Goal: Task Accomplishment & Management: Use online tool/utility

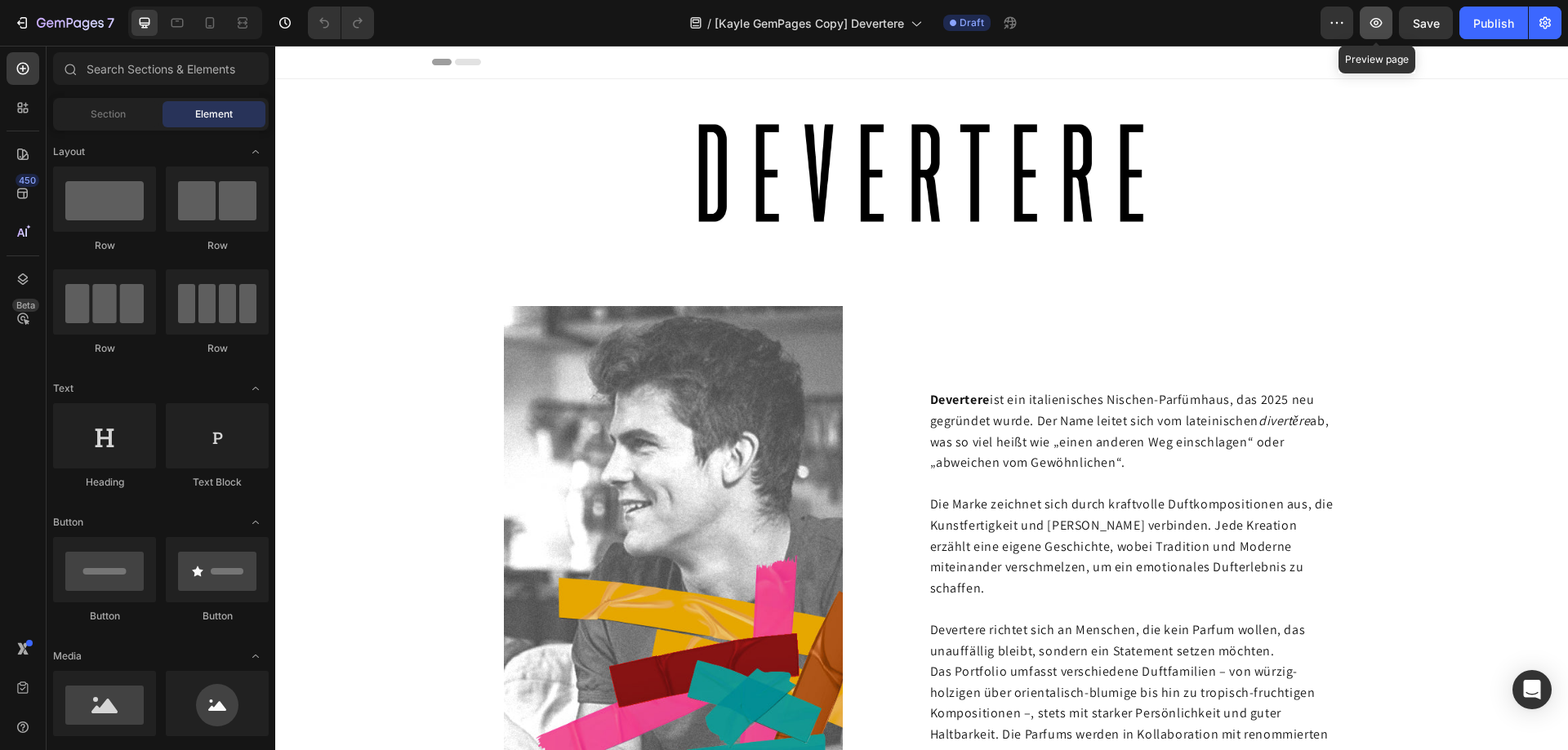
click at [1376, 25] on icon "button" at bounding box center [1376, 22] width 17 height 17
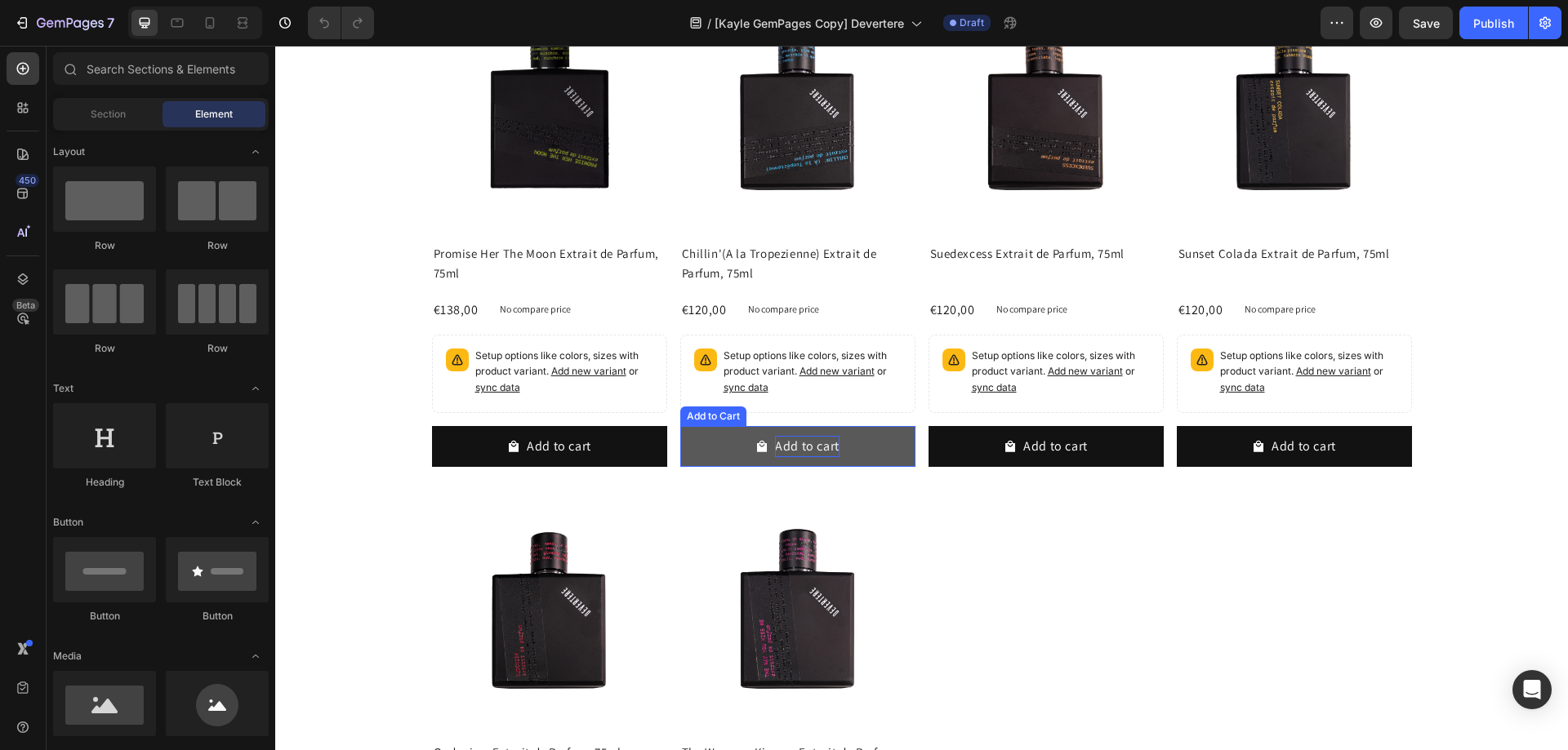
scroll to position [980, 0]
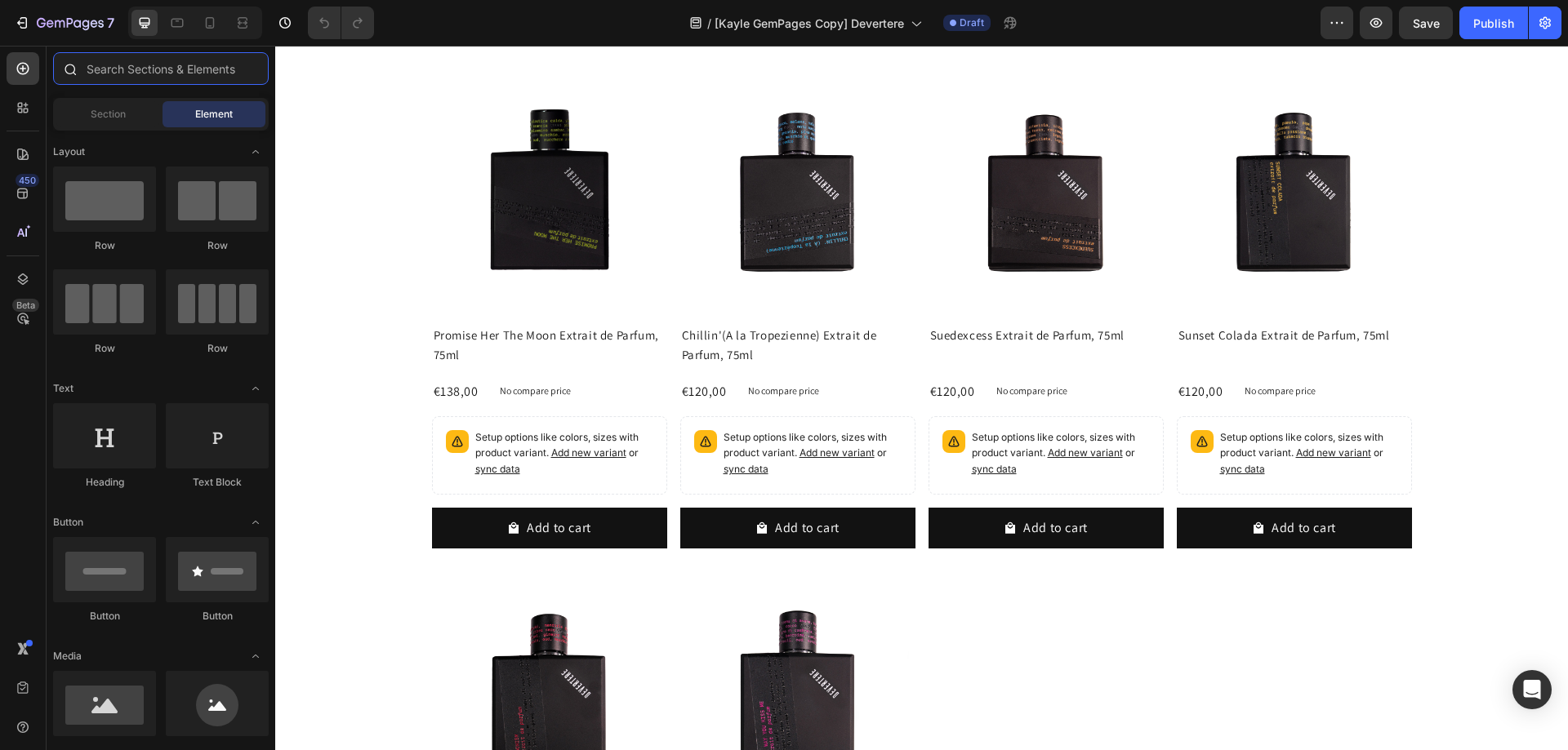
click at [131, 70] on input "text" at bounding box center [162, 69] width 216 height 33
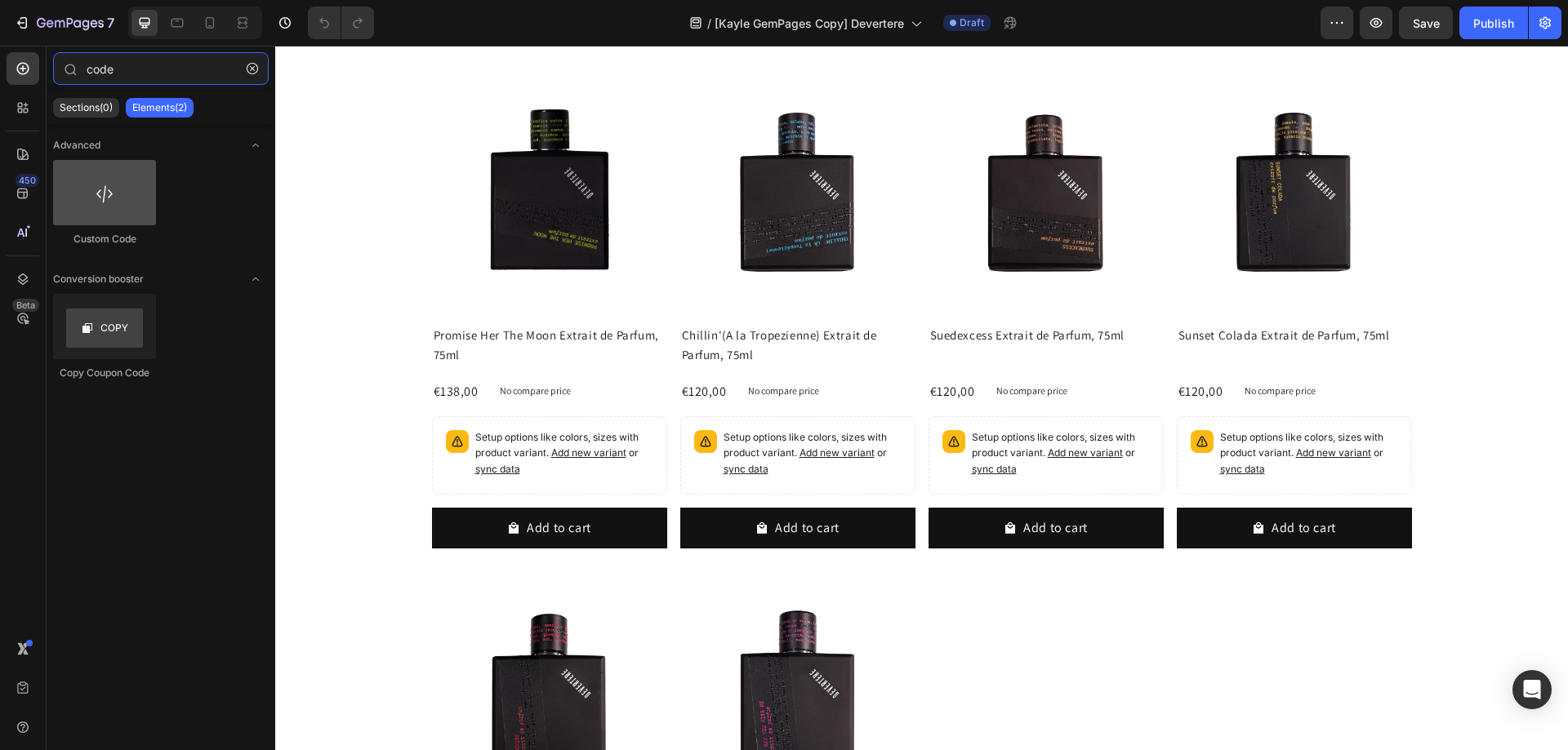
type input "code"
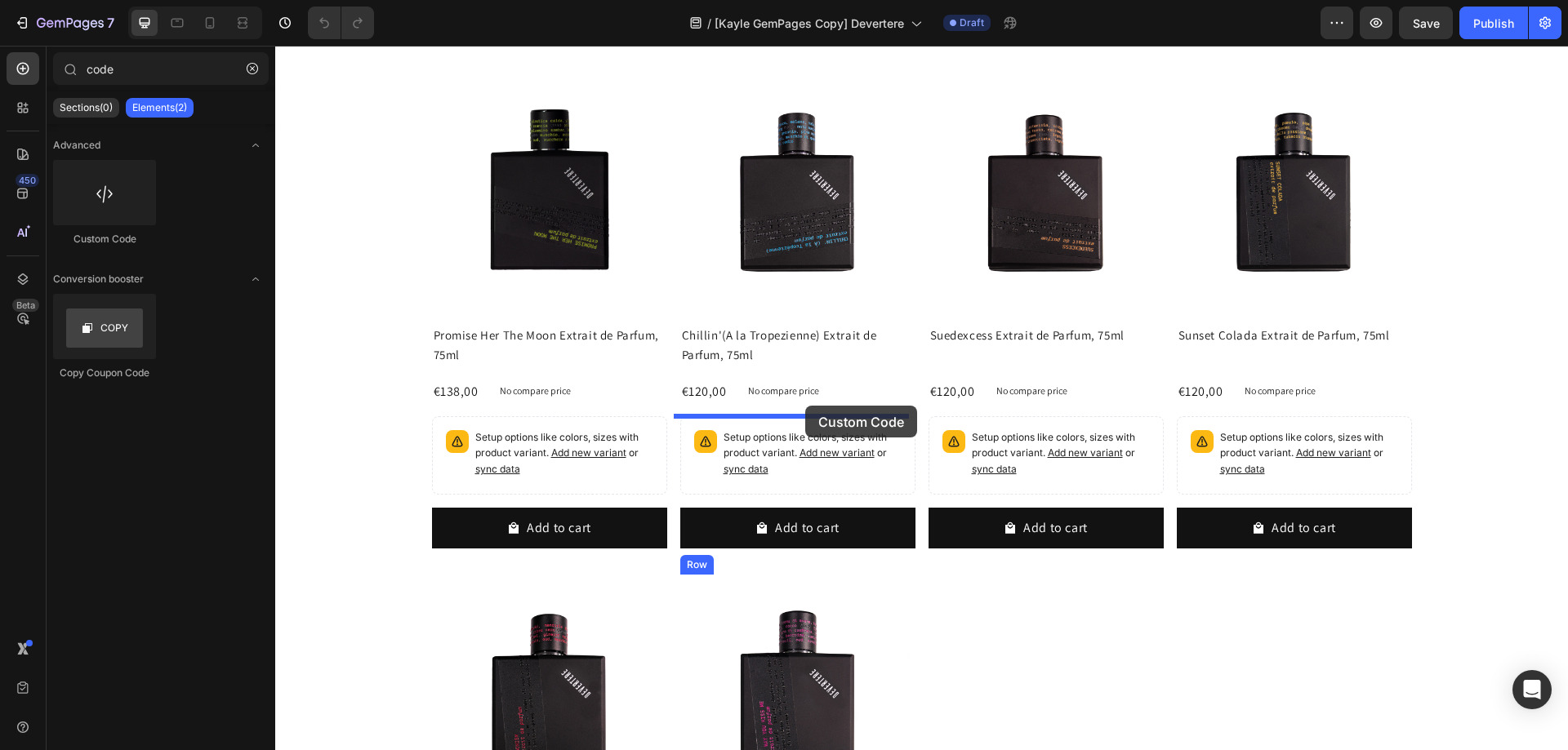
drag, startPoint x: 377, startPoint y: 251, endPoint x: 805, endPoint y: 406, distance: 455.2
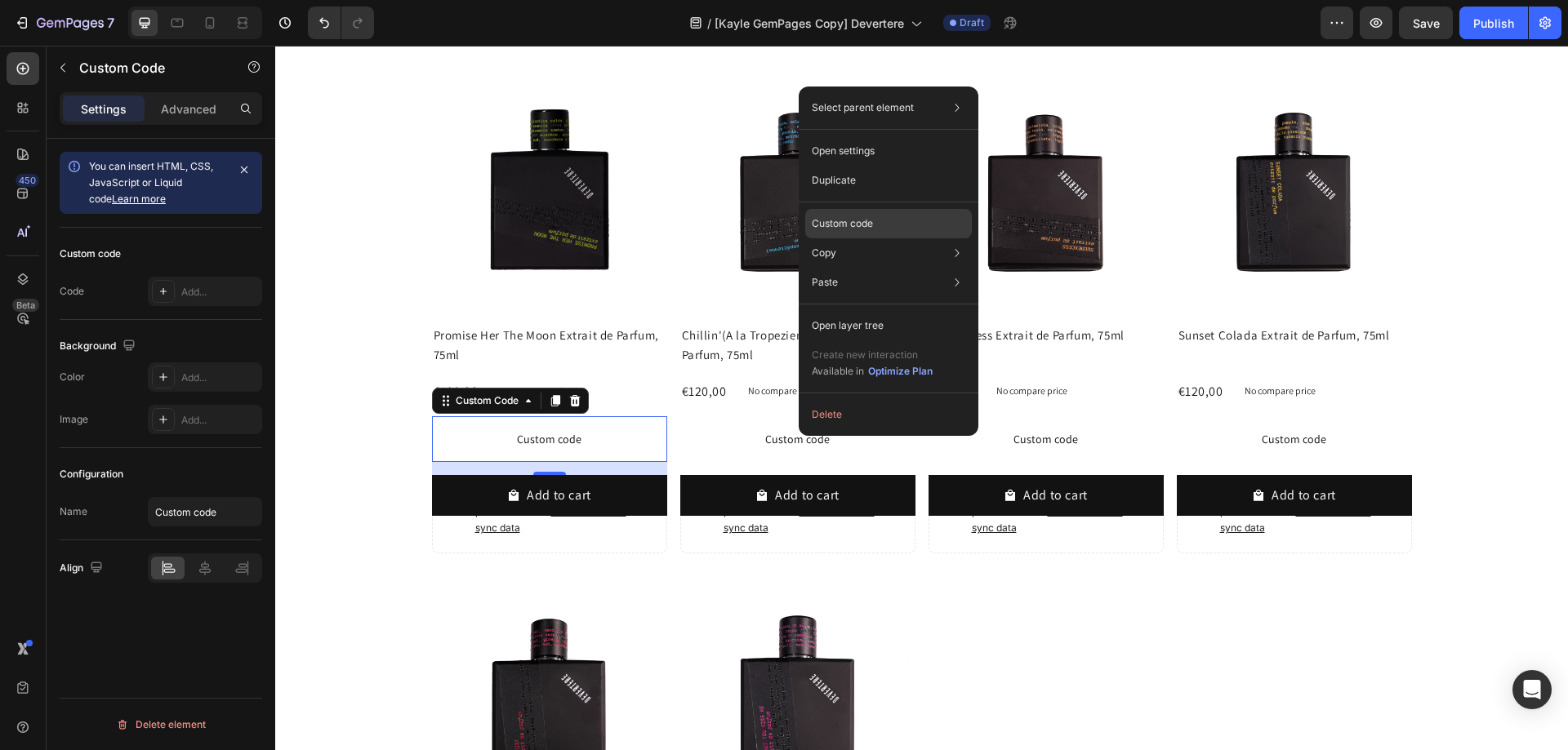
click at [839, 220] on p "Custom code" at bounding box center [842, 223] width 61 height 15
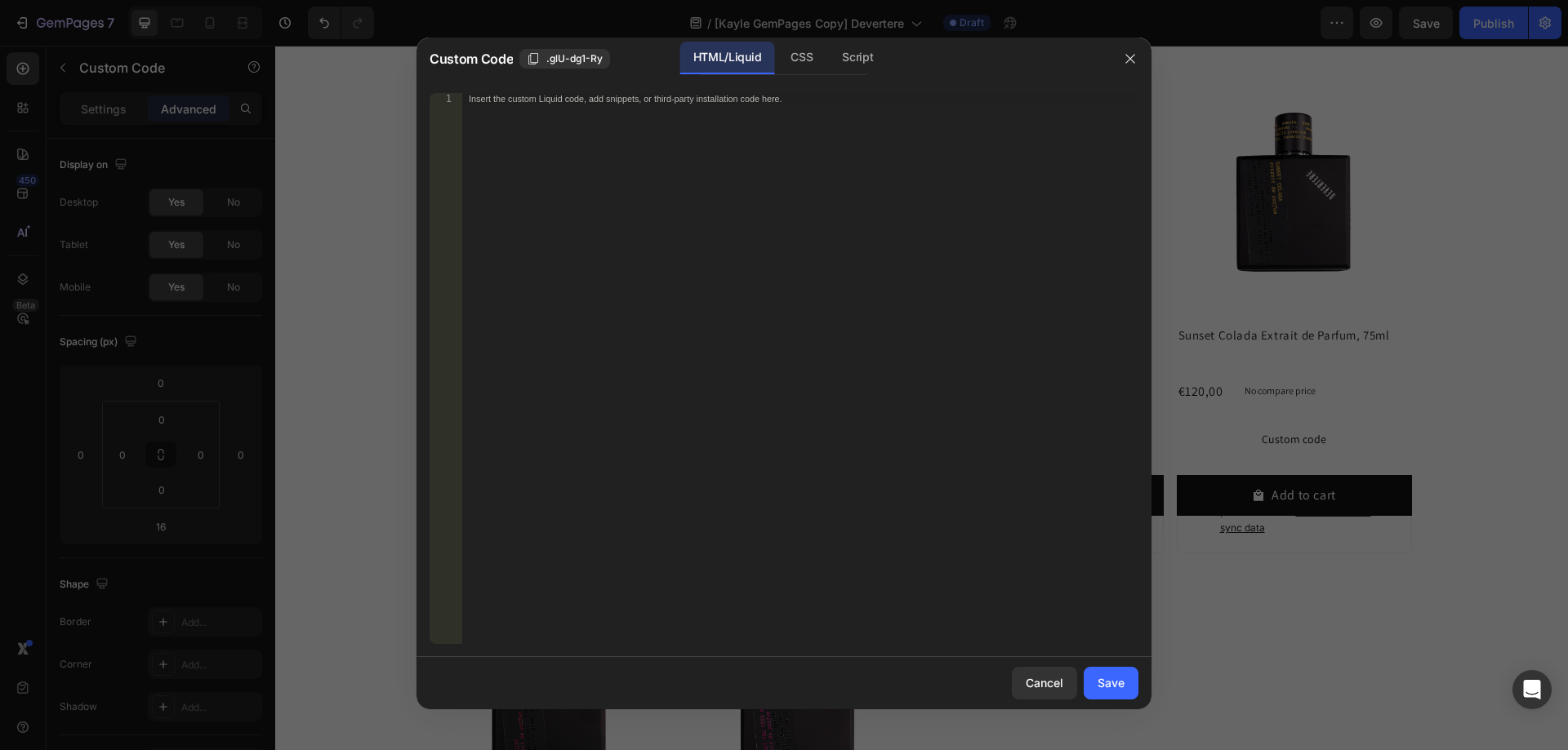
click at [707, 286] on div "Insert the custom Liquid code, add snippets, or third-party installation code h…" at bounding box center [800, 380] width 676 height 574
paste textarea "<div id="data-unit_price"><span data-unit-price="">{{ current_variant.unit_pric…"
type textarea "<div id="data-unit_price"><span data-unit-price="">{{ current_variant.unit_pric…"
click at [1114, 675] on div "Save" at bounding box center [1112, 683] width 27 height 18
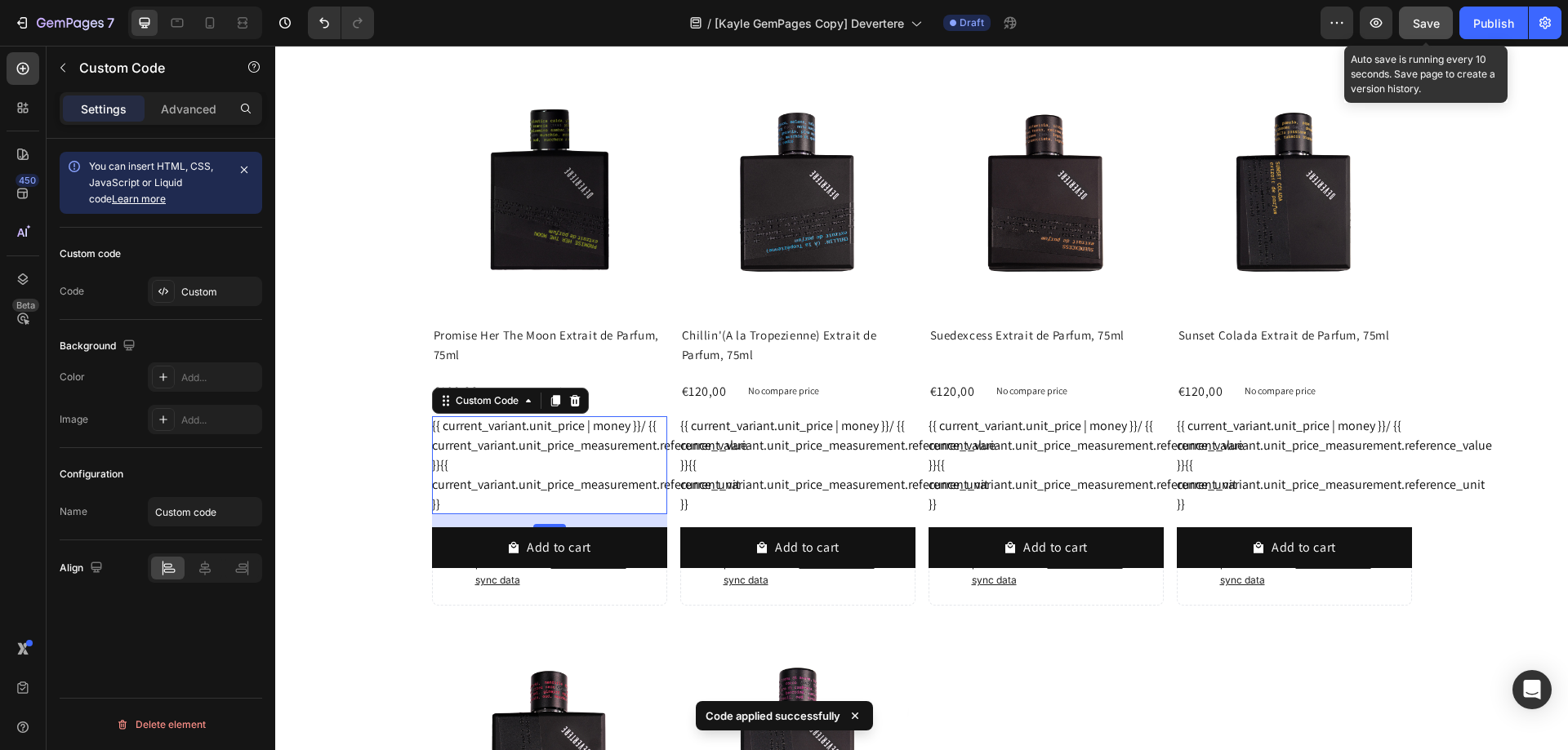
click at [1412, 22] on button "Save" at bounding box center [1425, 23] width 54 height 33
click at [1378, 20] on icon "button" at bounding box center [1376, 22] width 17 height 17
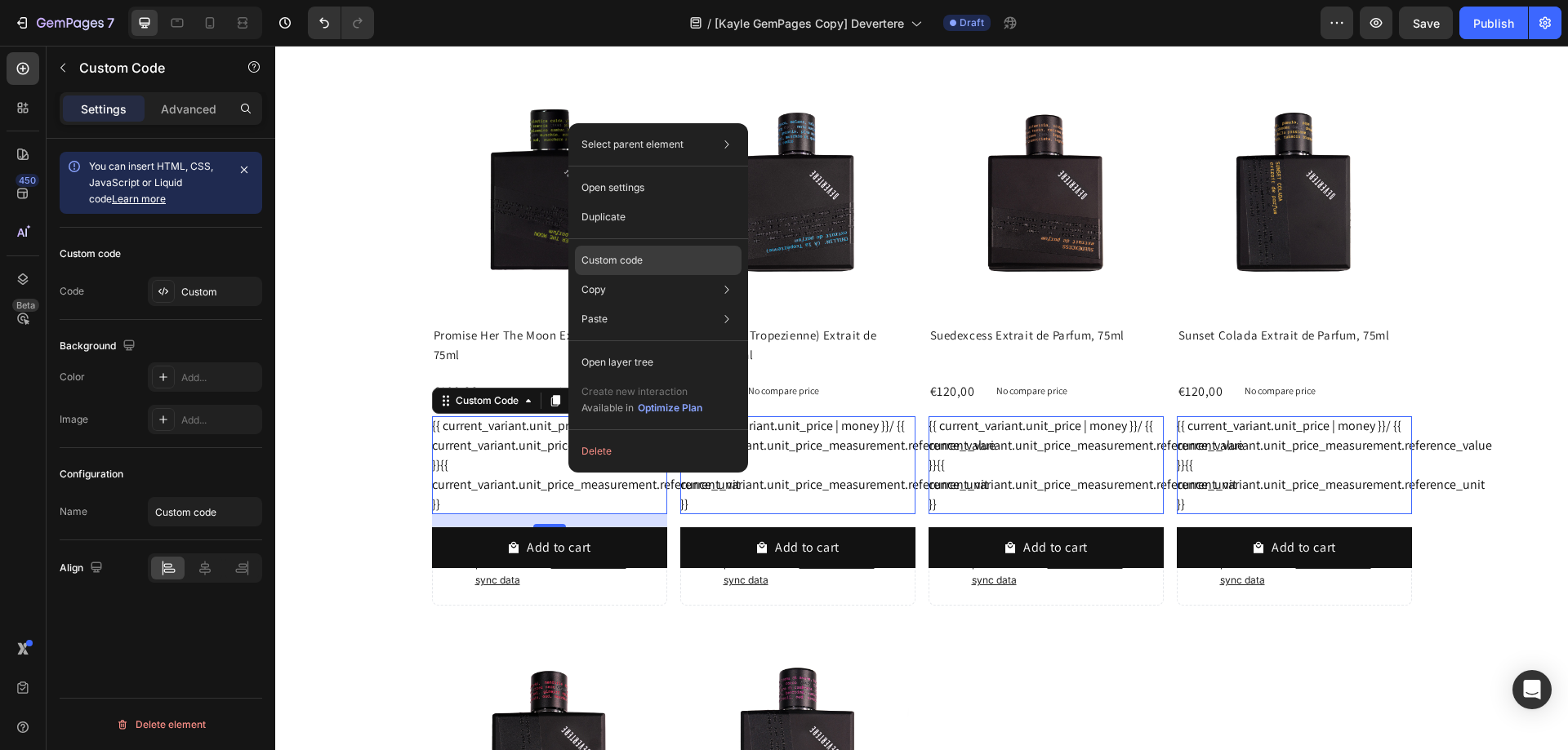
click at [616, 266] on p "Custom code" at bounding box center [611, 260] width 61 height 15
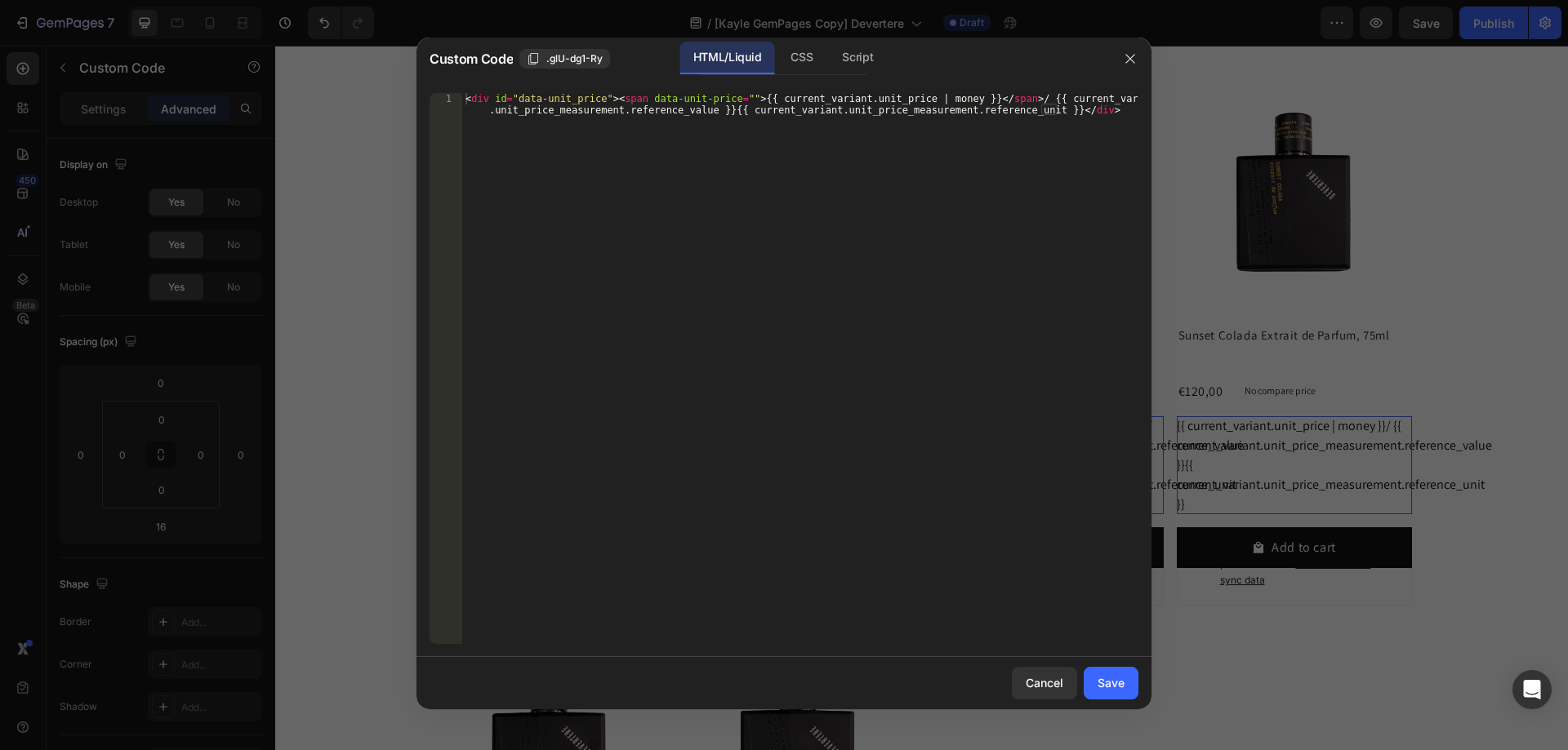
type textarea "<div id="data-unit_price"><span data-unit-price="">{{ current_variant.unit_pric…"
click at [632, 296] on div "< div id = "data-unit_price" > < span data-unit-price = "" > {{ current_variant…" at bounding box center [800, 391] width 676 height 596
paste textarea "<script> var money_format = {{ [DOMAIN_NAME]_format | json }};</script>"
type textarea "<script> var money_format = {{ [DOMAIN_NAME]_format | json }};</script>"
click at [847, 56] on div "Script" at bounding box center [857, 58] width 57 height 33
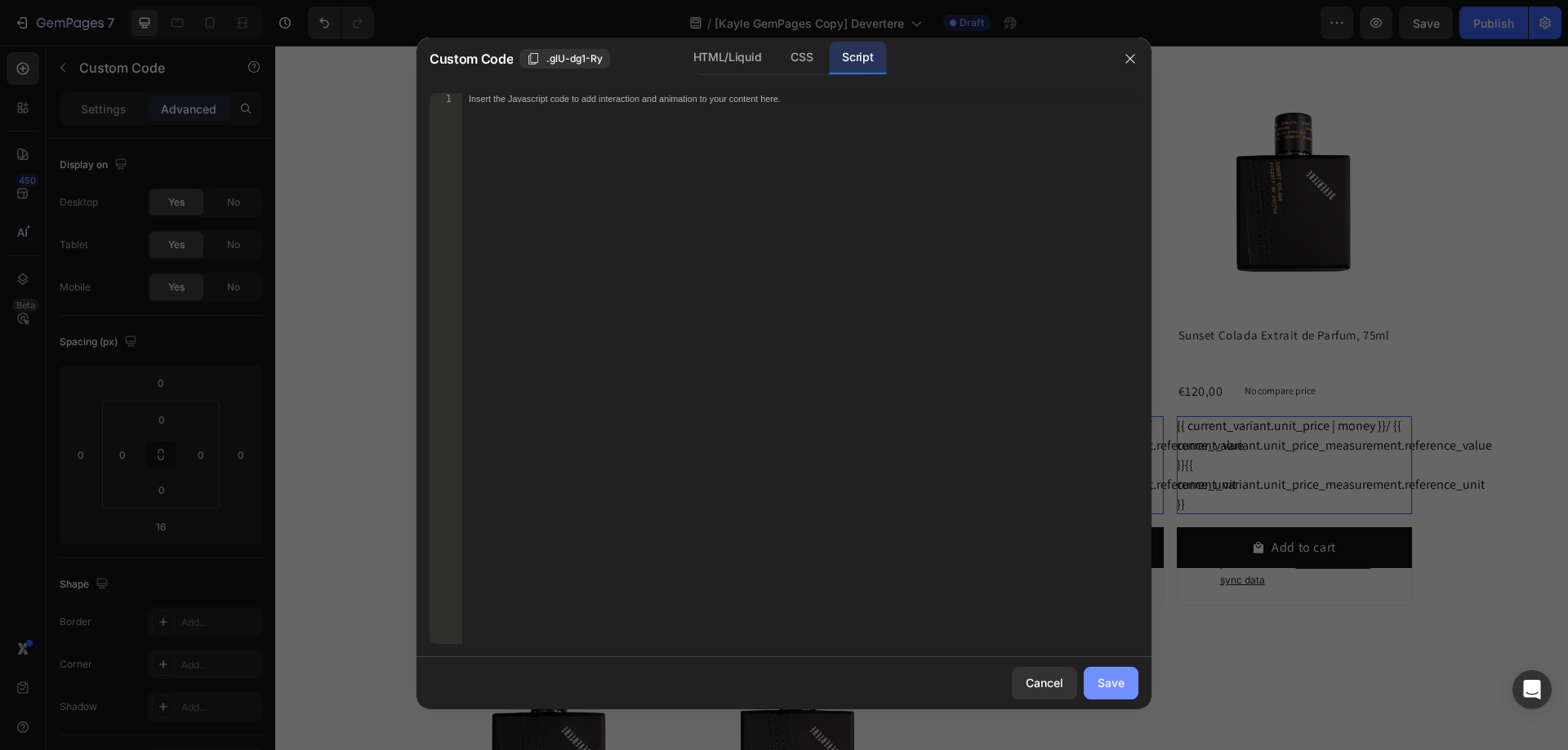
click at [1121, 683] on div "Save" at bounding box center [1112, 683] width 27 height 18
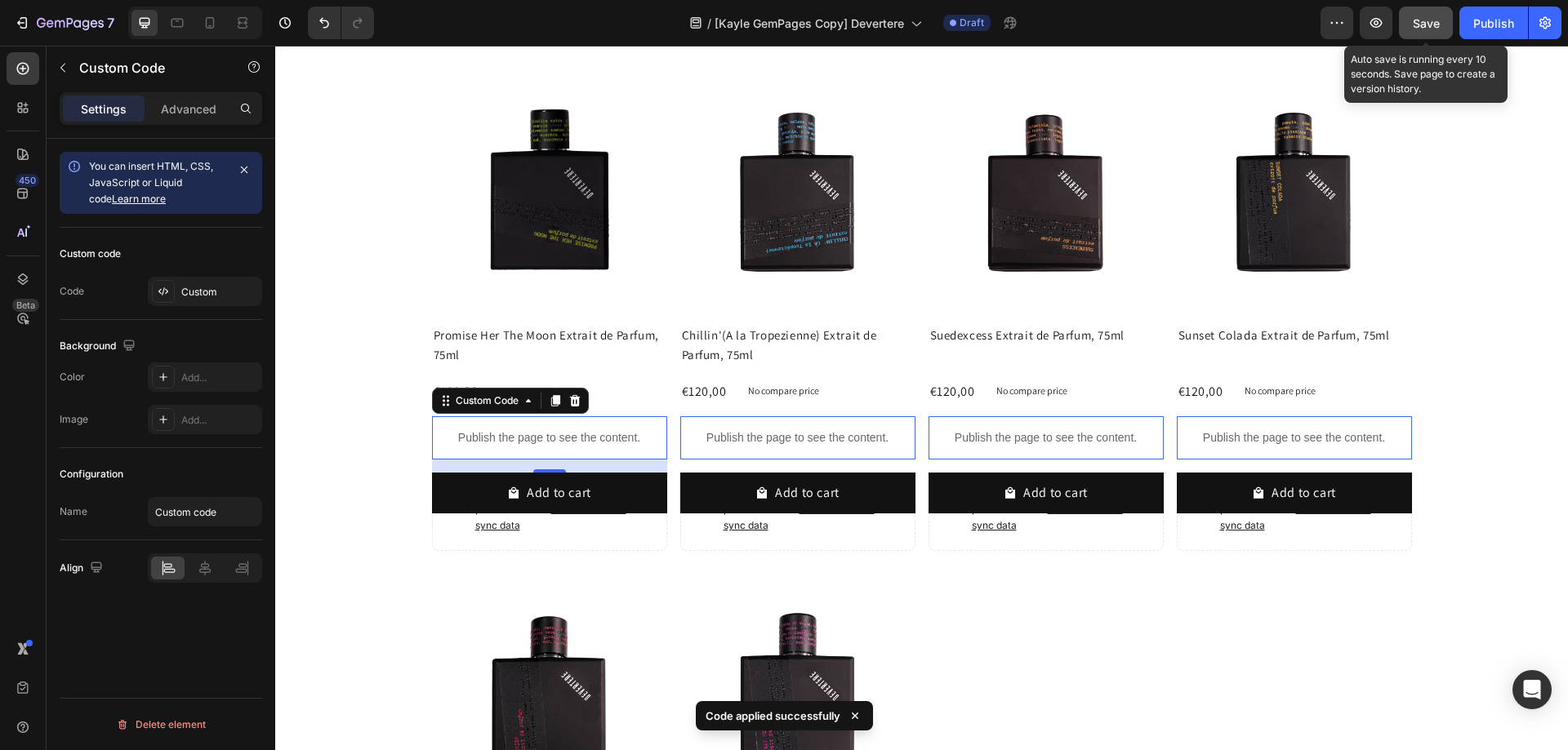
click at [1405, 23] on button "Save" at bounding box center [1425, 23] width 54 height 33
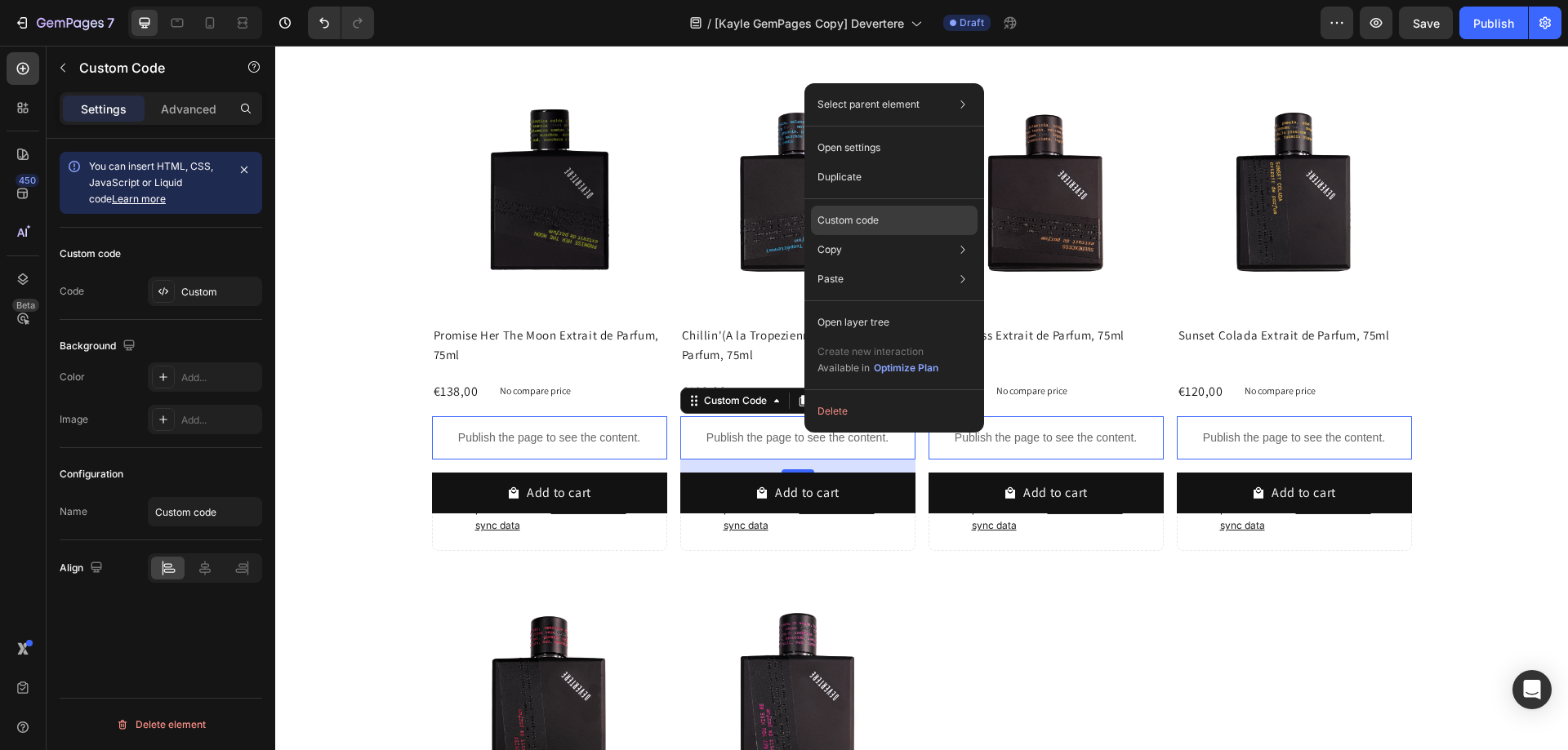
click at [855, 221] on p "Custom code" at bounding box center [848, 220] width 61 height 15
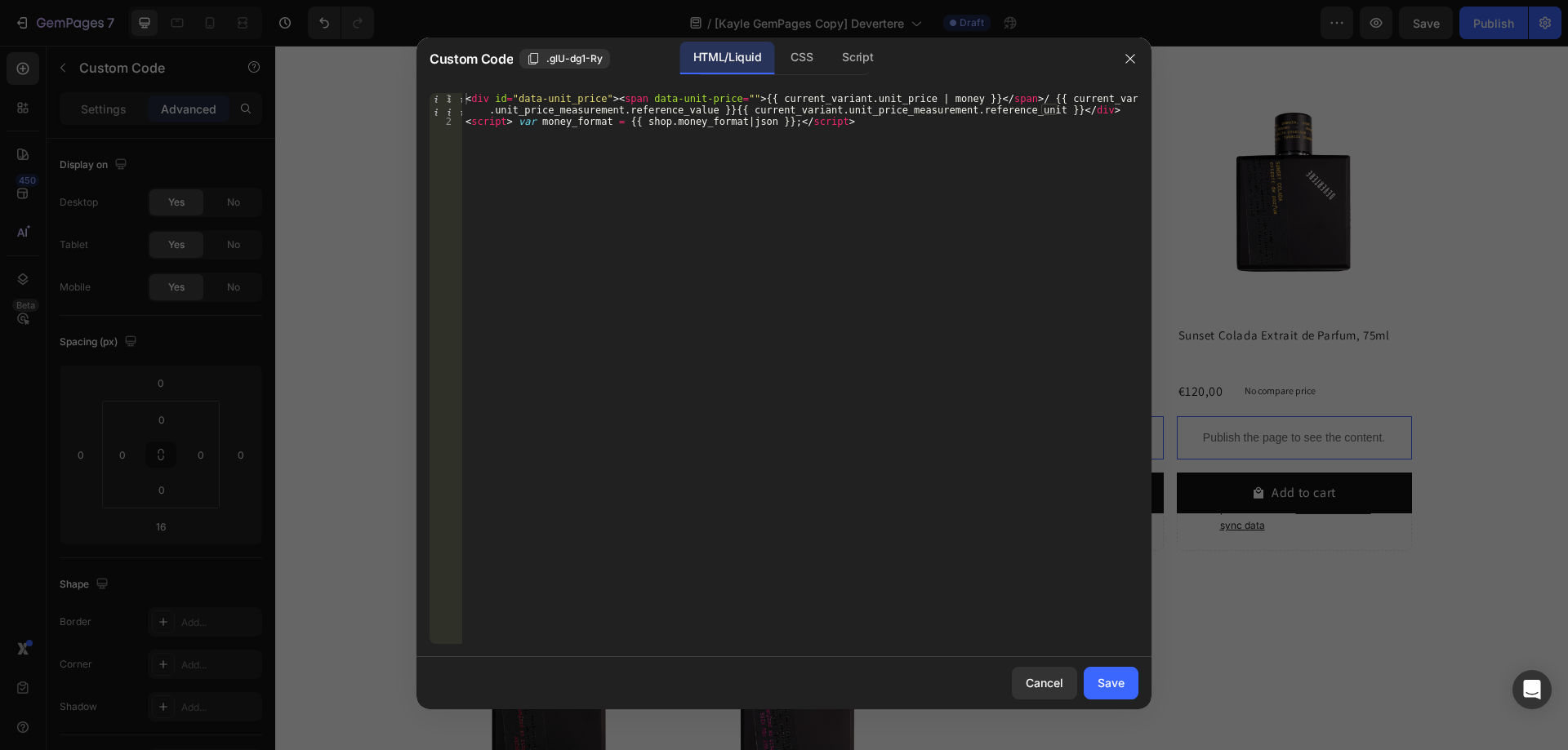
click at [464, 96] on div "< div id = "data-unit_price" > < span data-unit-price = "" > {{ current_variant…" at bounding box center [800, 386] width 676 height 586
type textarea "<div id="data-unit_price"><span data-unit-price="">{{ current_variant.unit_pric…"
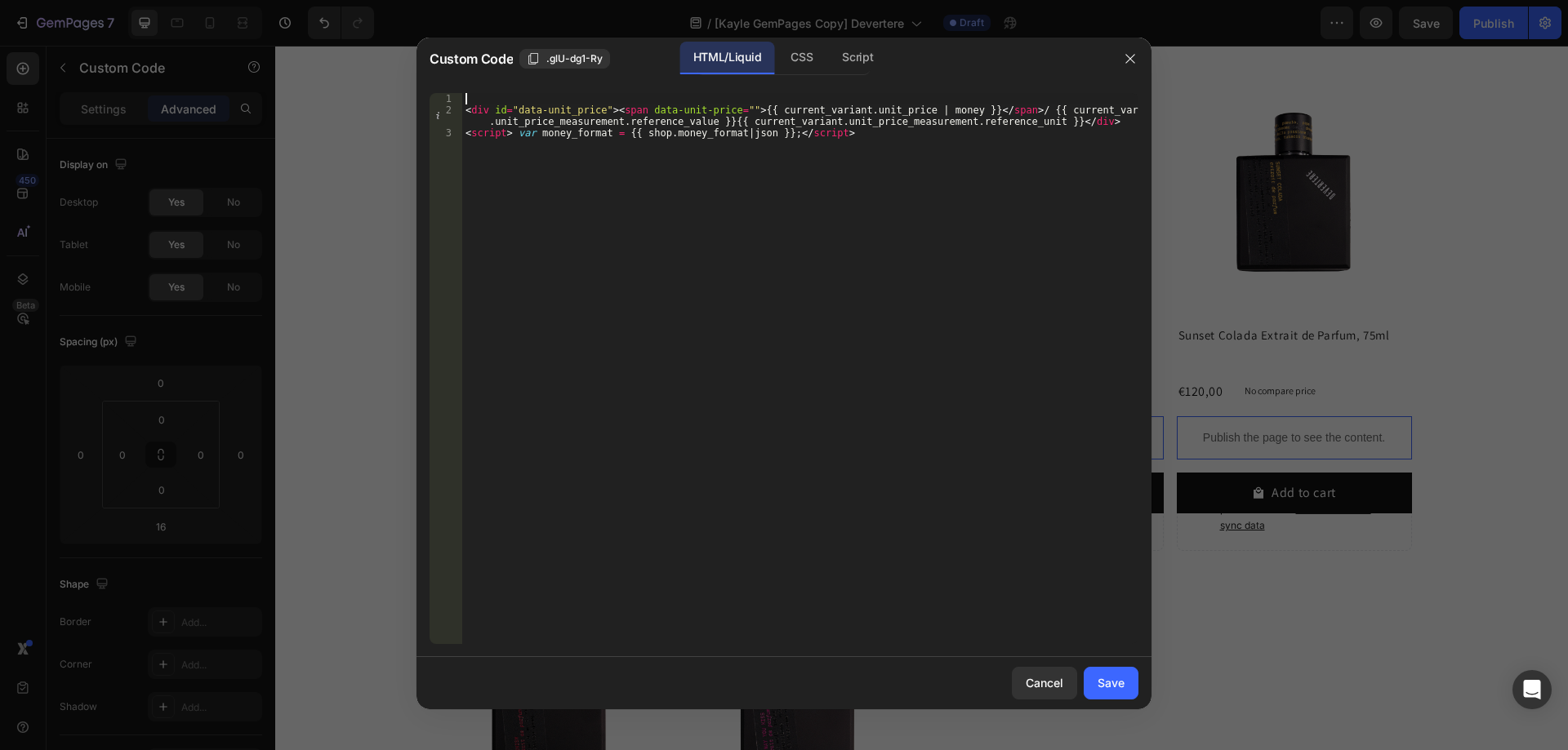
paste textarea "{% assign current_variant = product.selected_or_first_available_variant %}"
click at [605, 107] on div "{% assign current_variant = product.selected_or_first_available_variant %} < di…" at bounding box center [800, 380] width 676 height 574
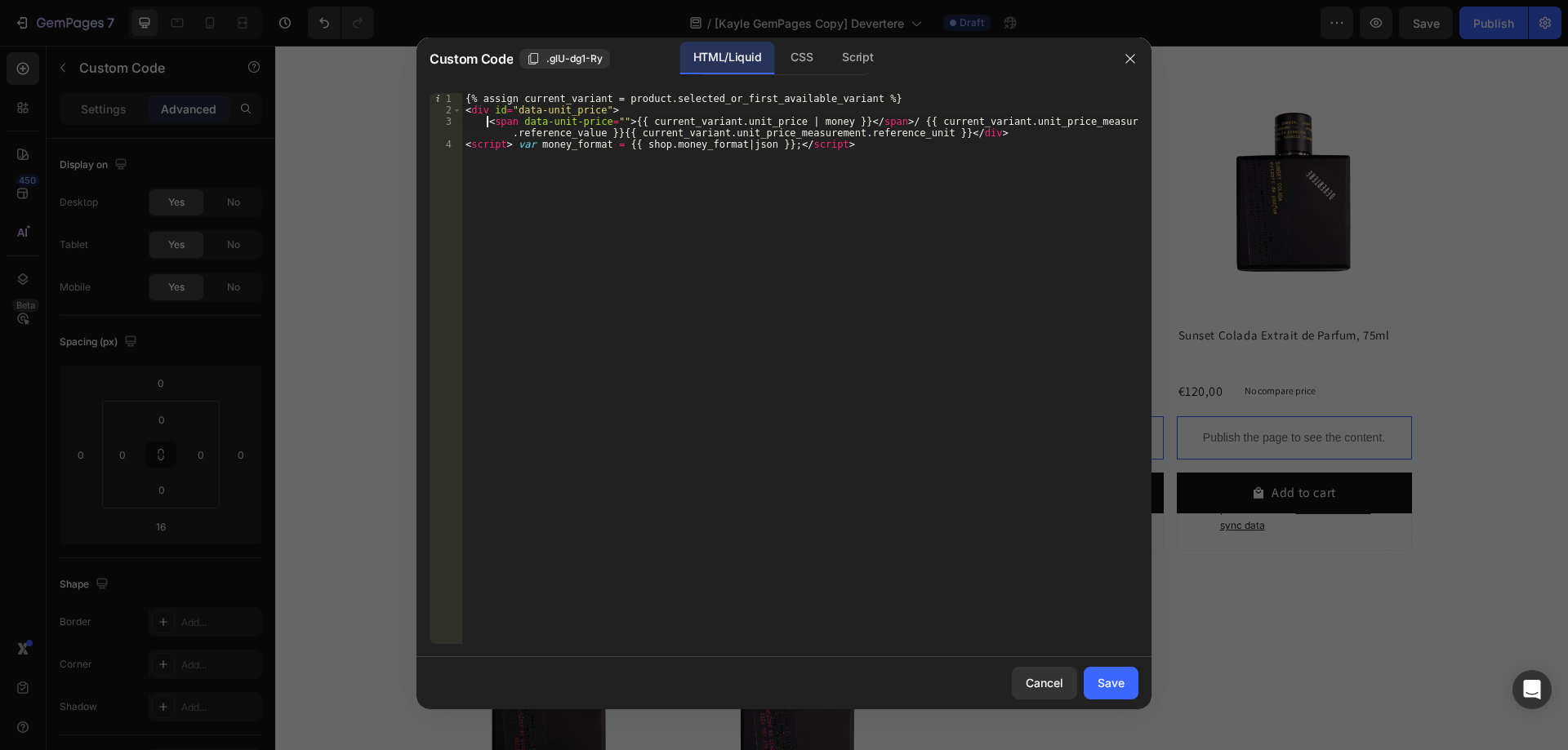
scroll to position [0, 2]
click at [929, 134] on div "{% assign current_variant = product.selected_or_first_available_variant %} < di…" at bounding box center [800, 380] width 676 height 574
type textarea "</div>"
click at [1102, 683] on div "Save" at bounding box center [1112, 683] width 27 height 18
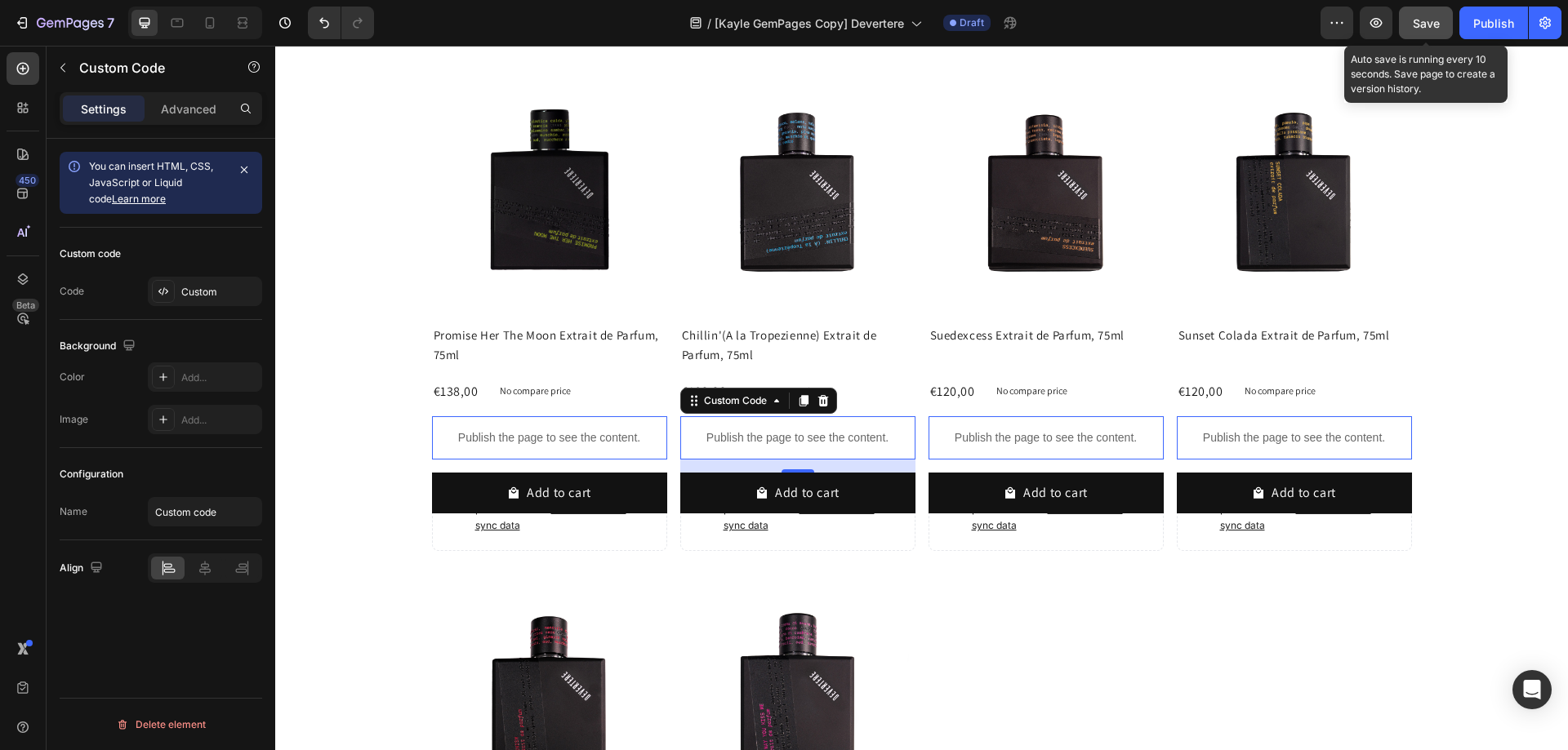
click at [1419, 18] on span "Save" at bounding box center [1427, 23] width 27 height 14
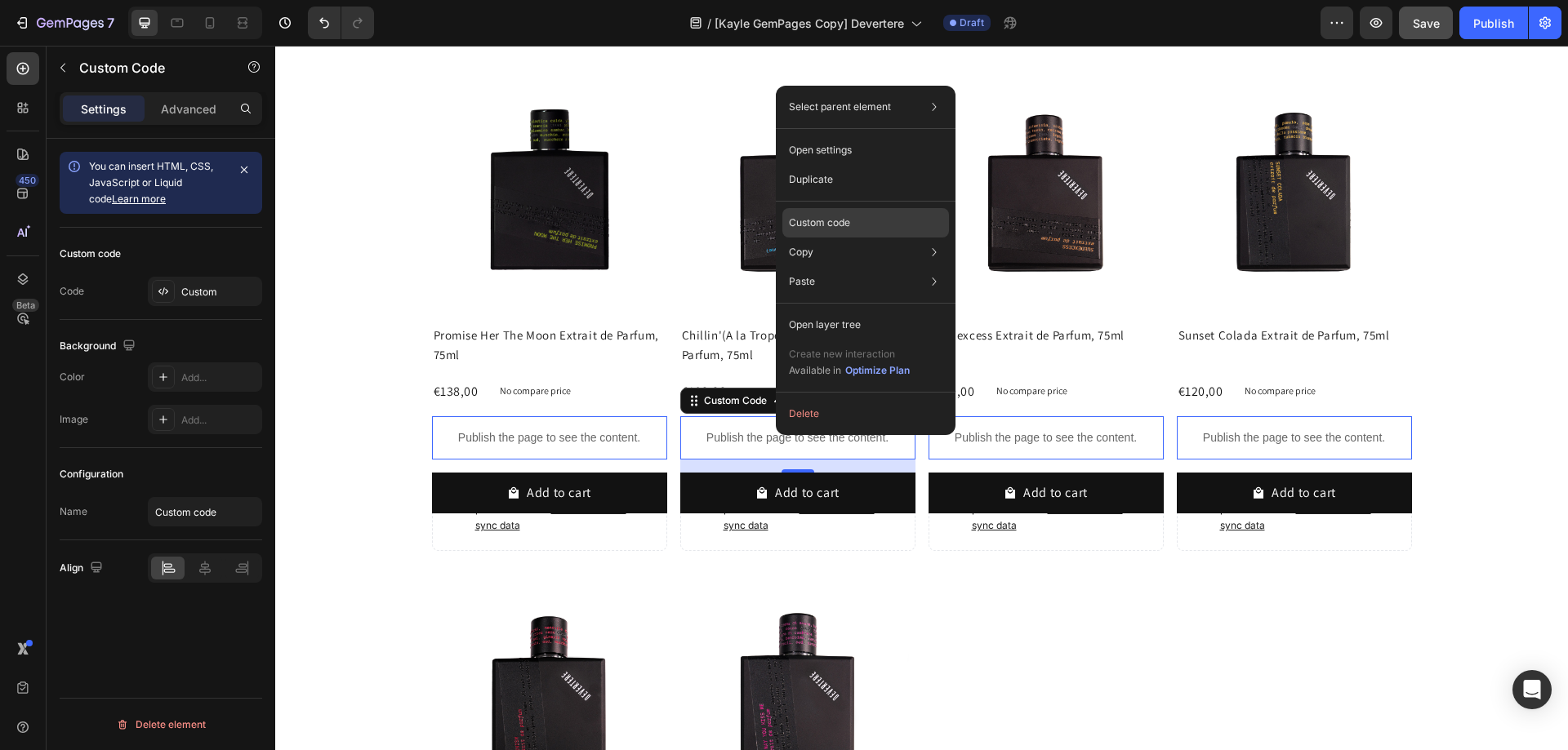
click at [838, 227] on p "Custom code" at bounding box center [820, 223] width 61 height 15
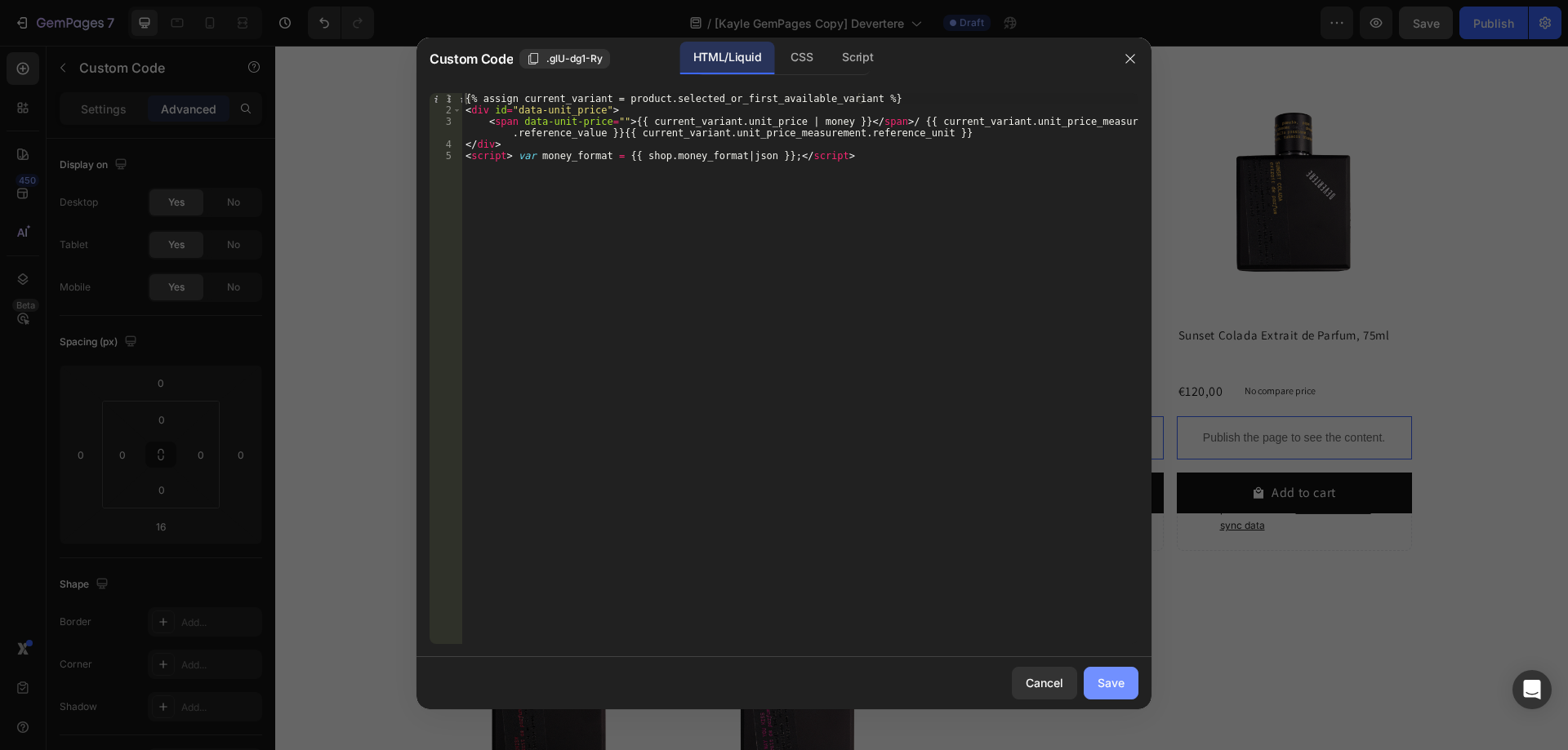
click at [1119, 685] on div "Save" at bounding box center [1112, 683] width 27 height 18
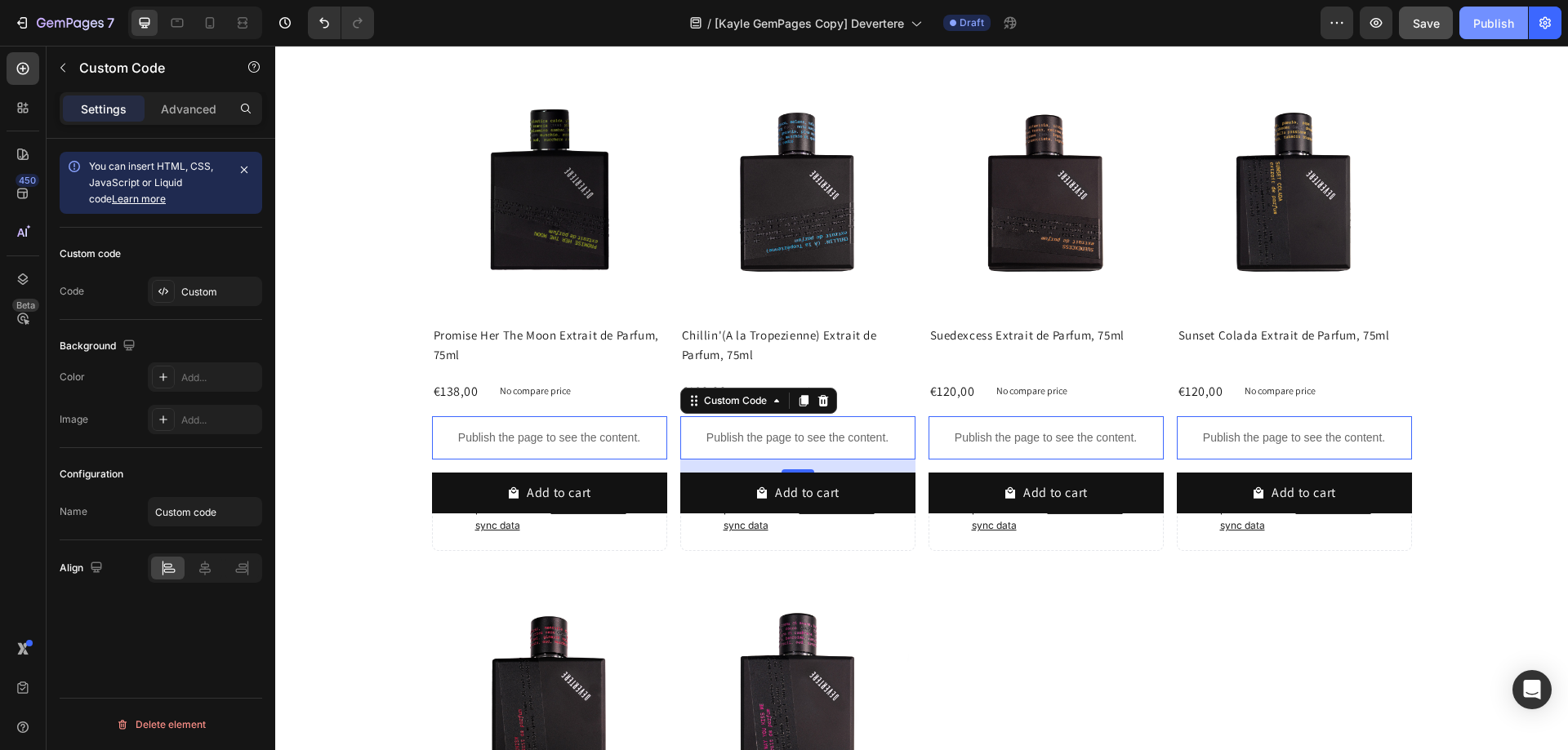
click at [1477, 20] on div "Publish" at bounding box center [1494, 23] width 41 height 18
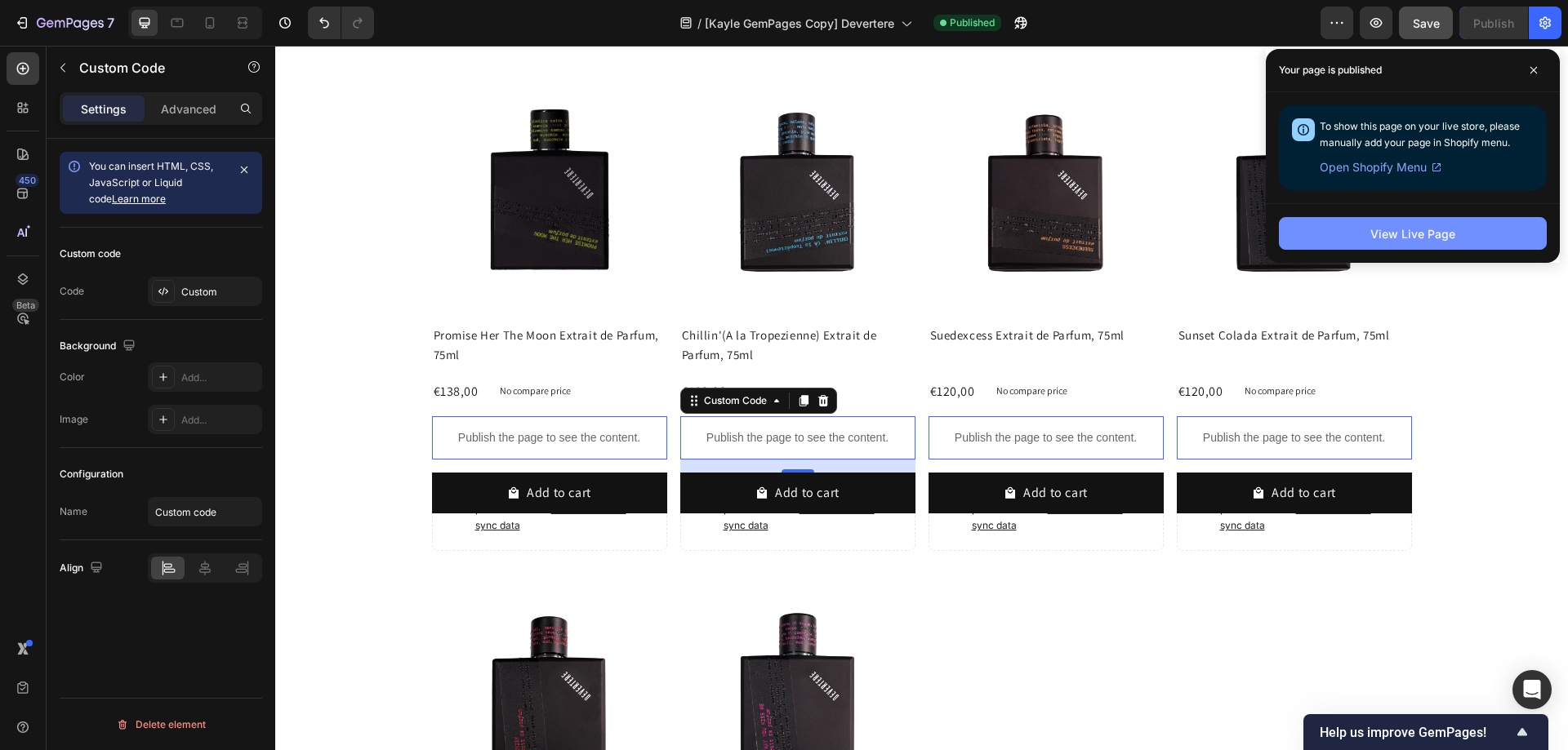
click at [1359, 236] on button "View Live Page" at bounding box center [1412, 233] width 268 height 33
